Goal: Find specific page/section

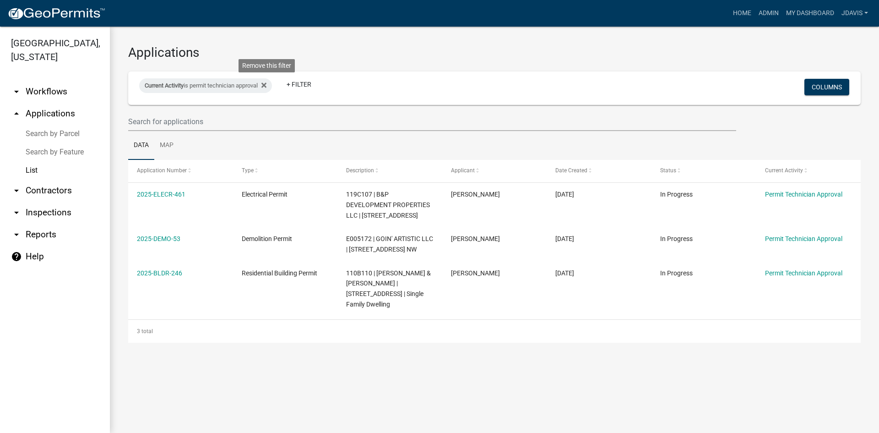
click at [267, 87] on icon at bounding box center [263, 85] width 5 height 7
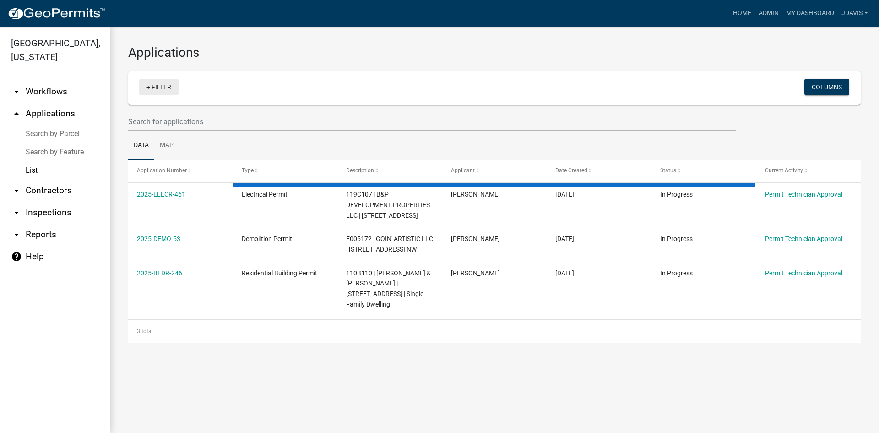
click at [148, 85] on link "+ Filter" at bounding box center [158, 87] width 39 height 16
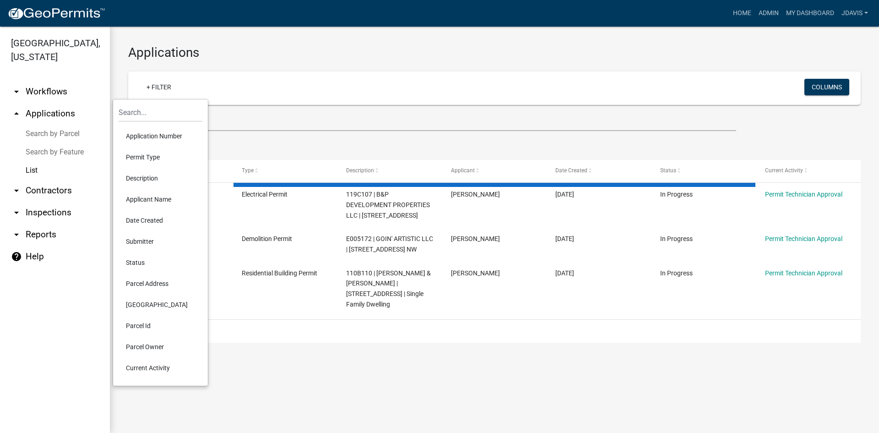
click at [168, 368] on li "Current Activity" at bounding box center [161, 367] width 84 height 21
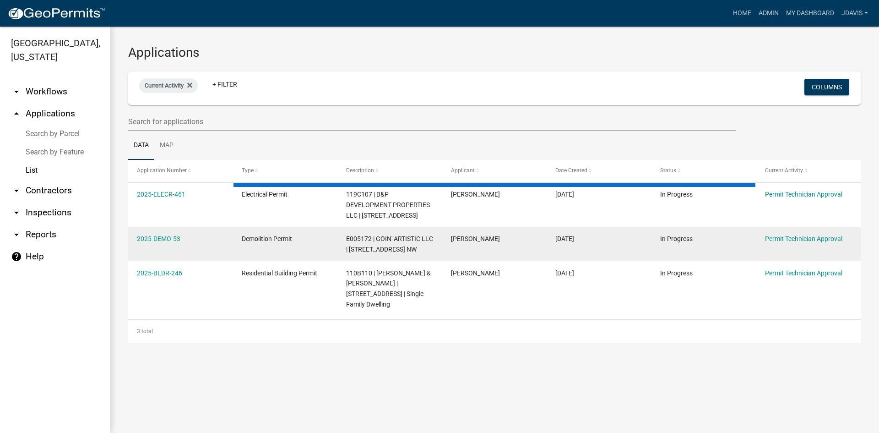
select select "2: 50"
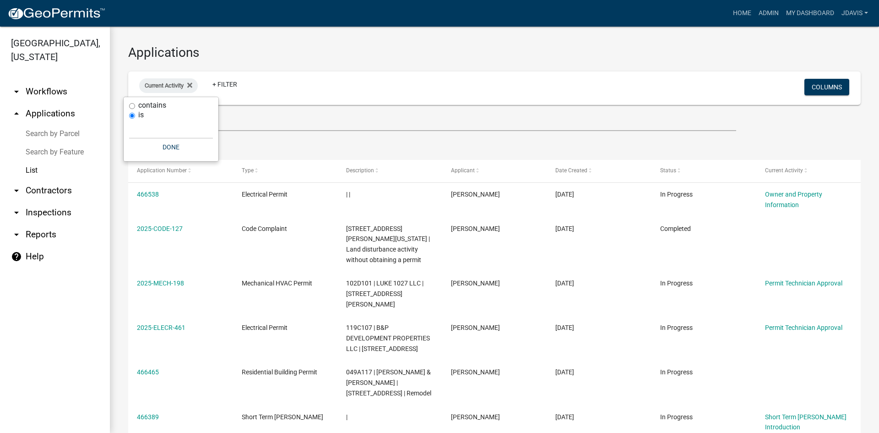
click at [130, 106] on input "contains" at bounding box center [132, 106] width 6 height 6
radio input "true"
click at [137, 124] on input "text" at bounding box center [171, 119] width 84 height 19
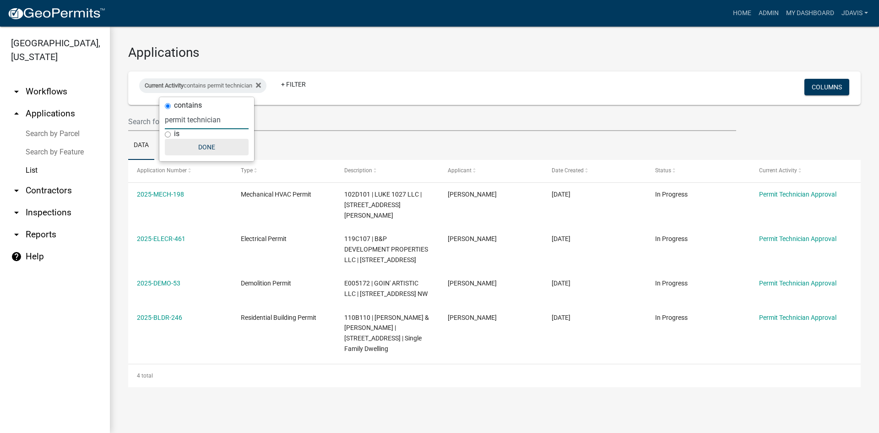
type input "permit technician"
click at [212, 148] on button "Done" at bounding box center [207, 147] width 84 height 16
click at [229, 86] on div "Current Activity contains permit technician Remove this filter" at bounding box center [202, 85] width 127 height 15
click at [168, 133] on input "is" at bounding box center [168, 134] width 6 height 6
radio input "true"
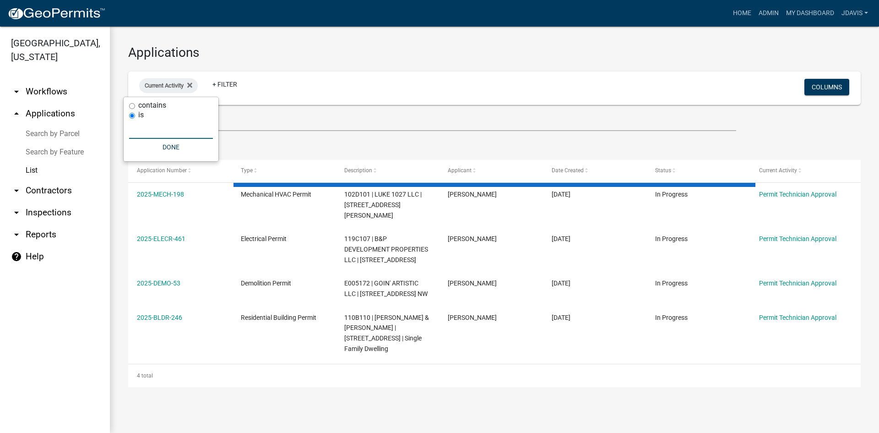
click at [168, 133] on input "text" at bounding box center [171, 129] width 84 height 19
select select "2: 50"
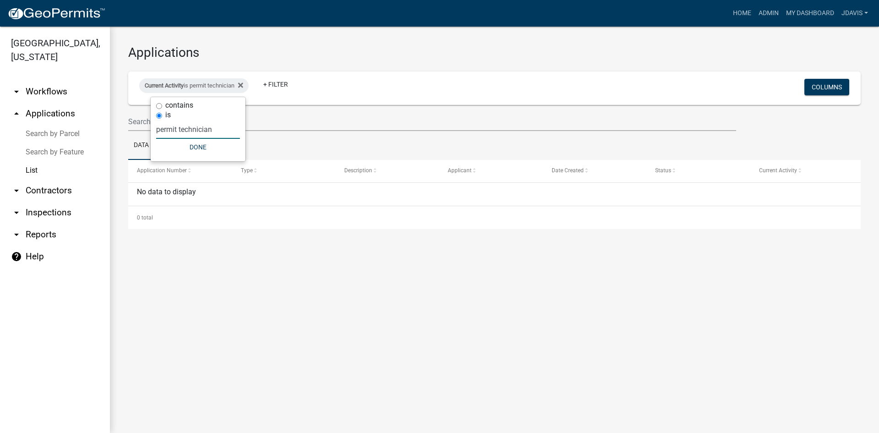
type input "permit technician"
click at [328, 111] on wm-filter-builder "Current Activity is permit technician + Filter Columns" at bounding box center [494, 101] width 733 height 60
